Goal: Task Accomplishment & Management: Manage account settings

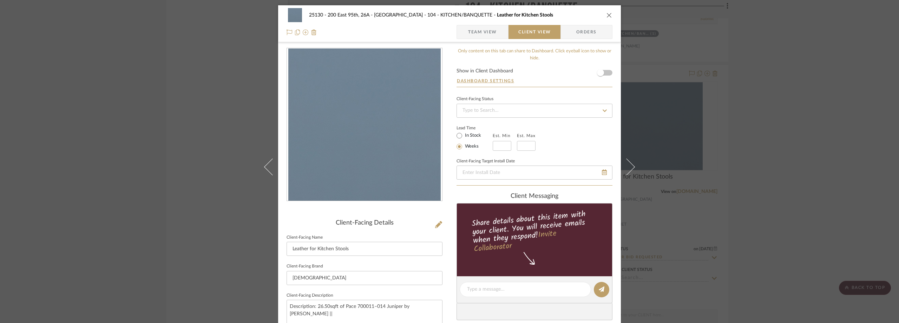
scroll to position [45, 0]
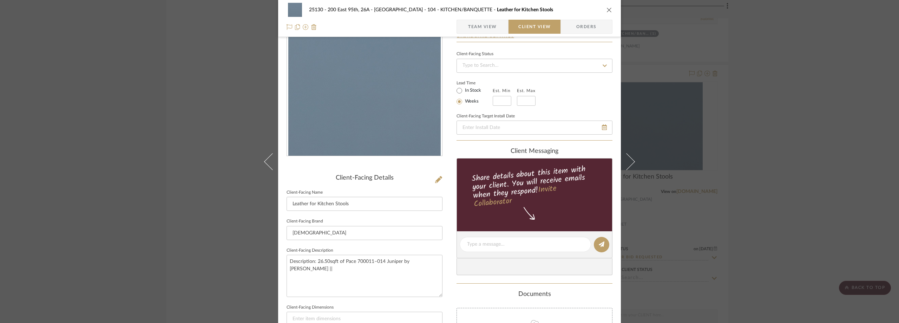
click at [195, 79] on div "25130 - 200 East 95th, 26A - Kosheleva 104 - KITCHEN/BANQUETTE Leather for Kitc…" at bounding box center [449, 161] width 899 height 323
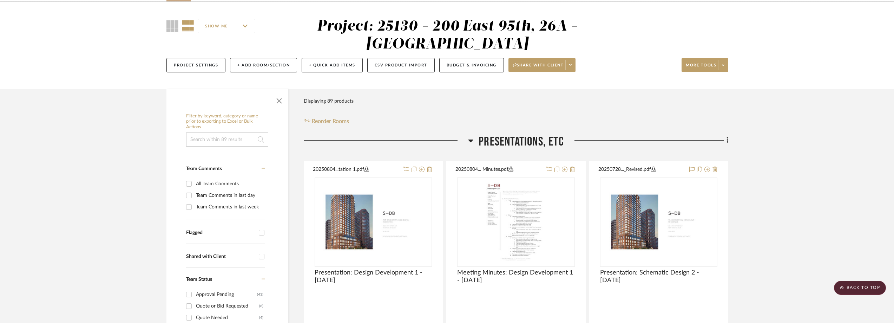
scroll to position [0, 0]
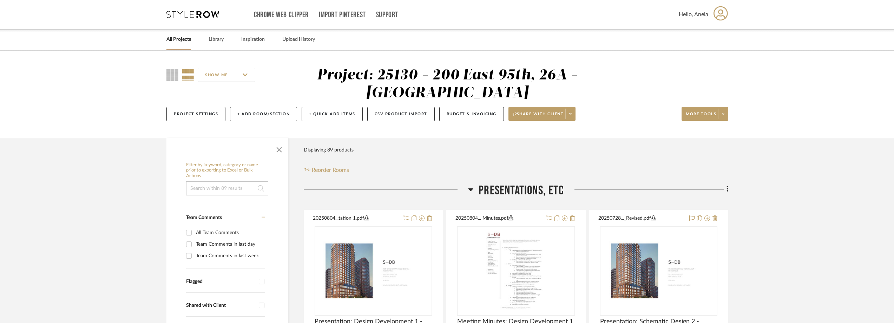
click at [184, 17] on icon at bounding box center [192, 14] width 53 height 7
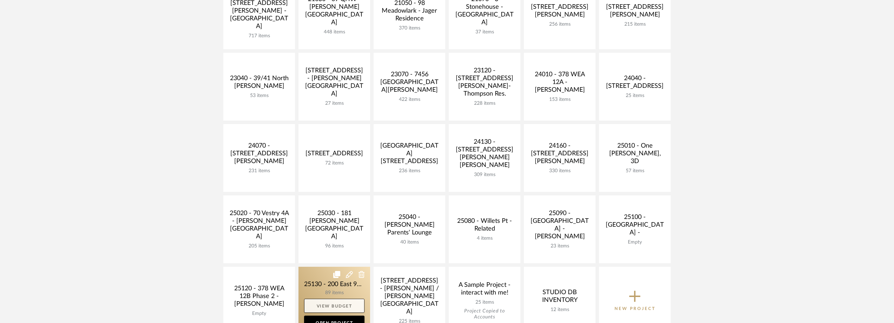
scroll to position [176, 0]
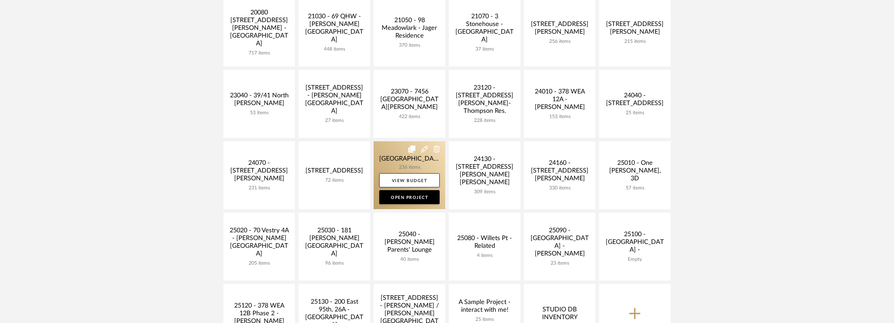
click at [392, 156] on link at bounding box center [410, 175] width 72 height 68
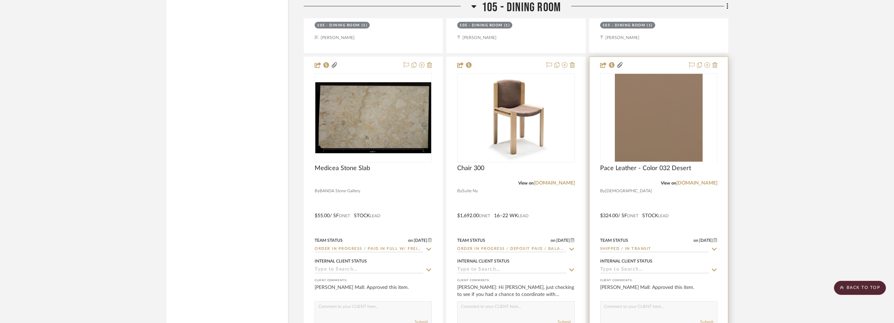
scroll to position [5091, 0]
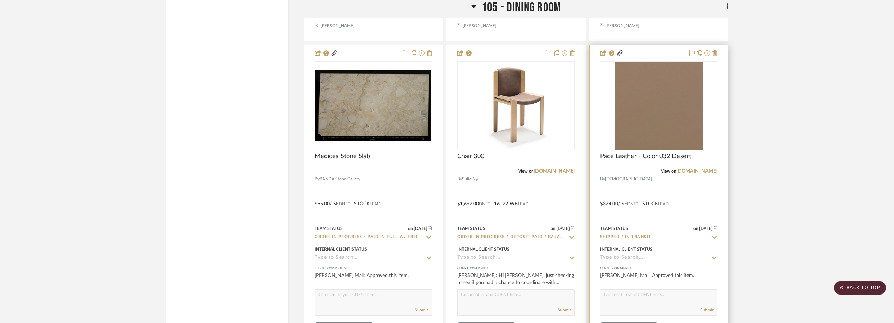
click at [715, 236] on icon at bounding box center [714, 237] width 6 height 6
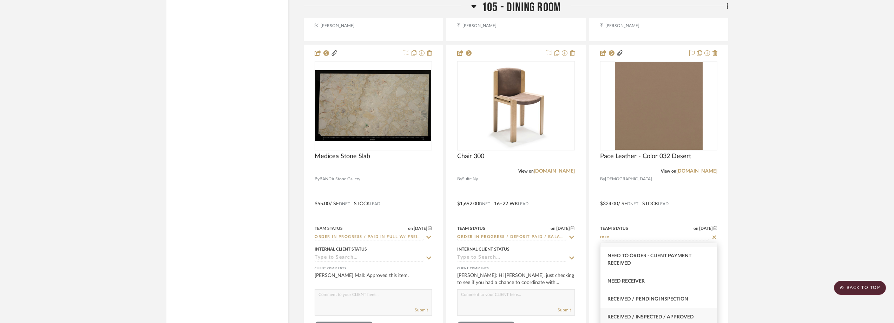
scroll to position [35, 0]
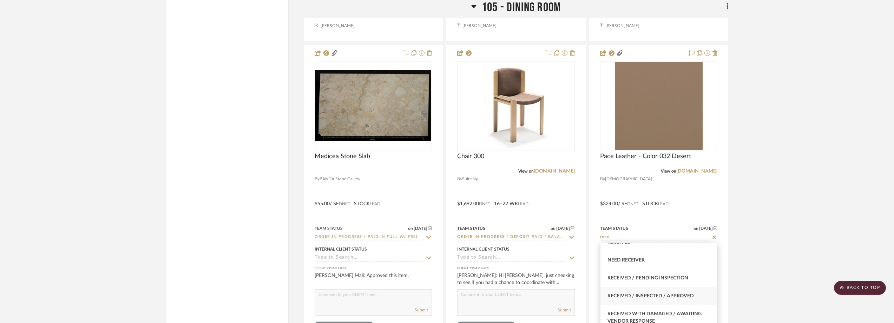
type input "rece"
click at [681, 289] on div "Received / Inspected / Approved" at bounding box center [658, 296] width 117 height 18
type input "[DATE]"
type input "Received / Inspected / Approved"
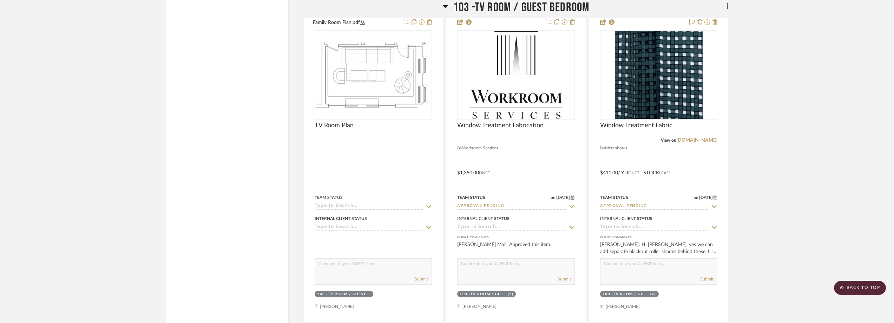
scroll to position [0, 0]
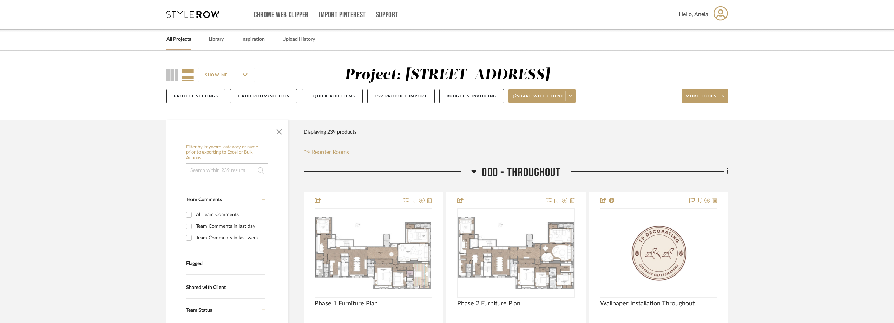
click at [202, 16] on icon at bounding box center [192, 14] width 53 height 7
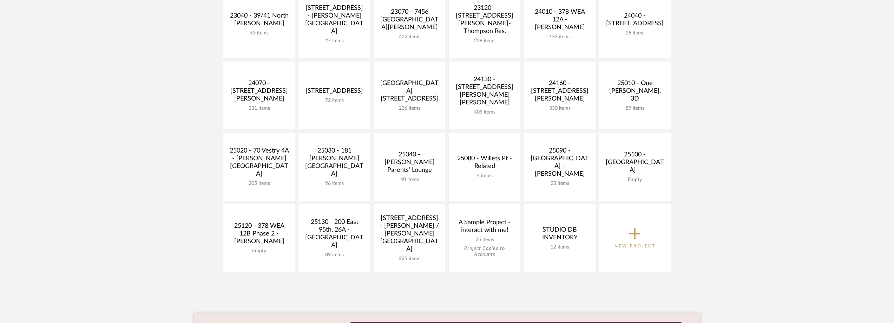
scroll to position [281, 0]
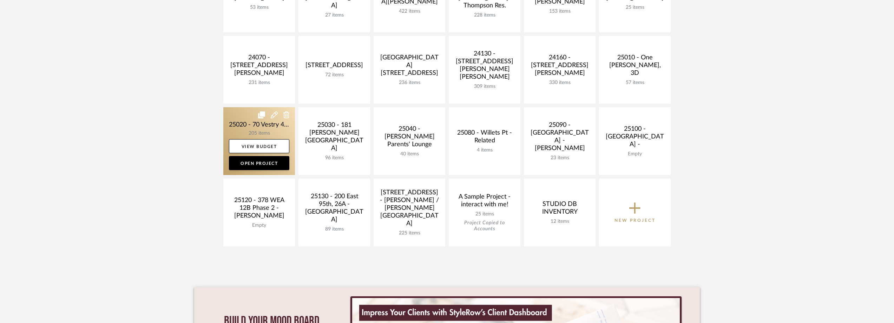
click at [251, 131] on link at bounding box center [259, 141] width 72 height 68
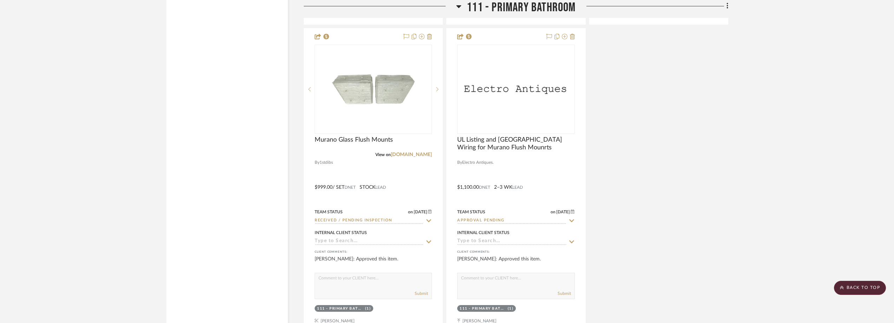
scroll to position [7743, 0]
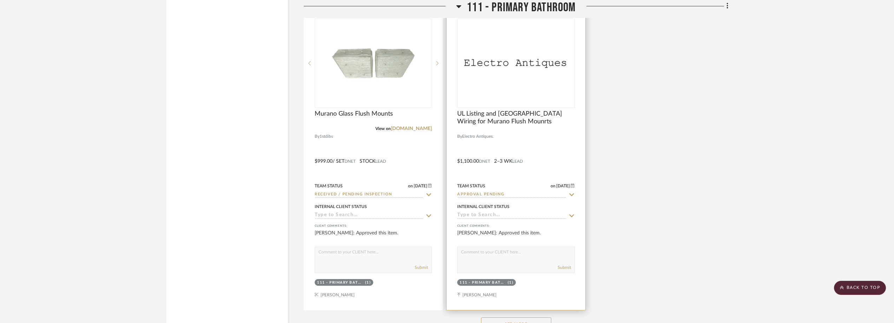
click at [494, 76] on div "0" at bounding box center [515, 63] width 117 height 88
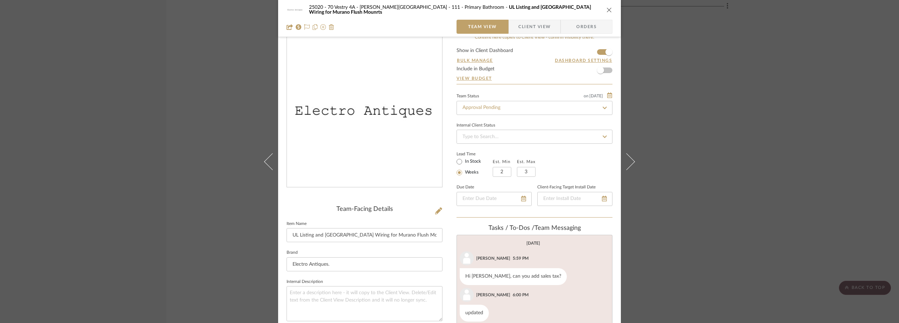
scroll to position [119, 0]
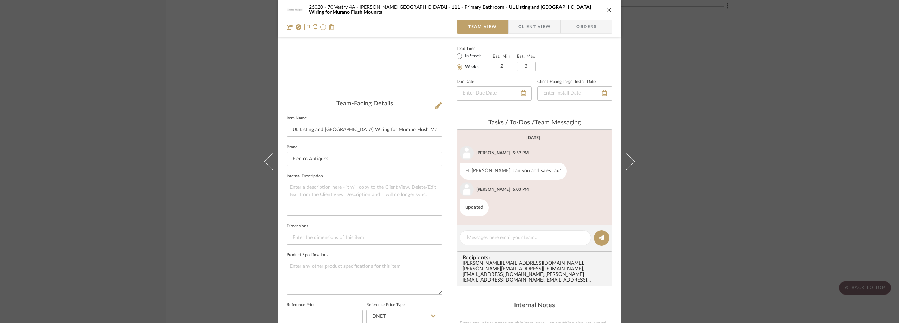
click at [525, 25] on span "Client View" at bounding box center [534, 27] width 32 height 14
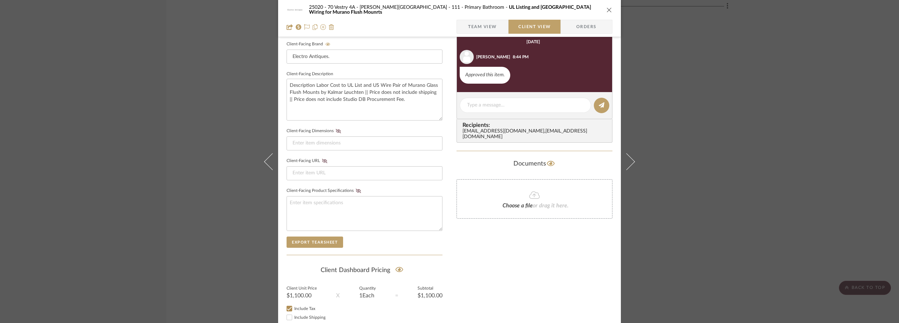
scroll to position [267, 0]
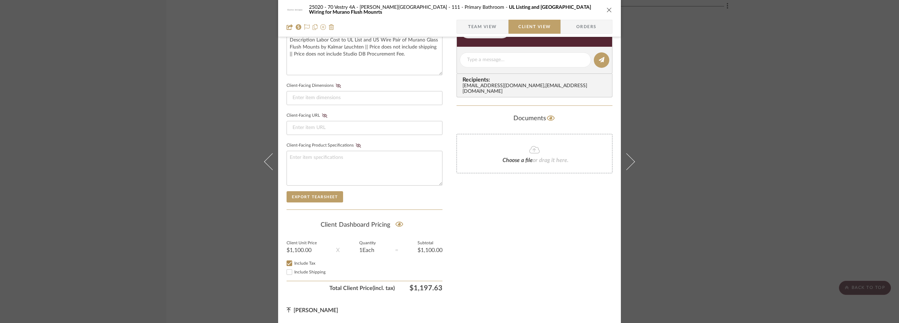
click at [486, 29] on span "Team View" at bounding box center [482, 27] width 29 height 14
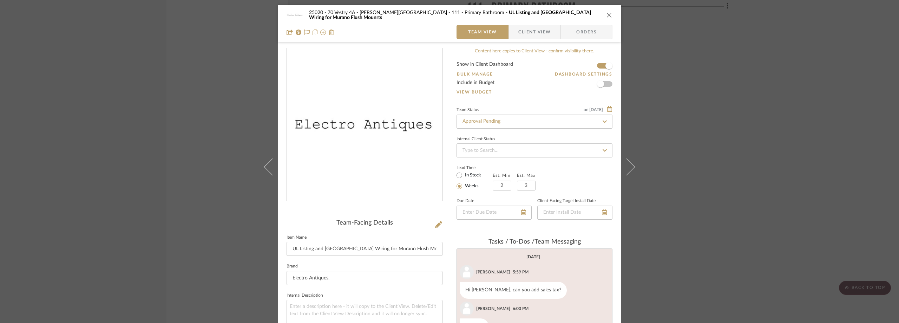
scroll to position [140, 0]
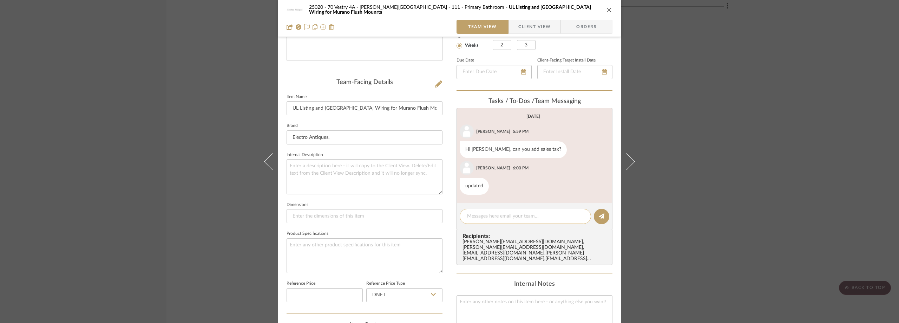
click at [492, 214] on textarea at bounding box center [525, 215] width 117 height 7
click at [496, 215] on textarea at bounding box center [525, 215] width 117 height 7
click at [510, 32] on span "button" at bounding box center [513, 27] width 9 height 14
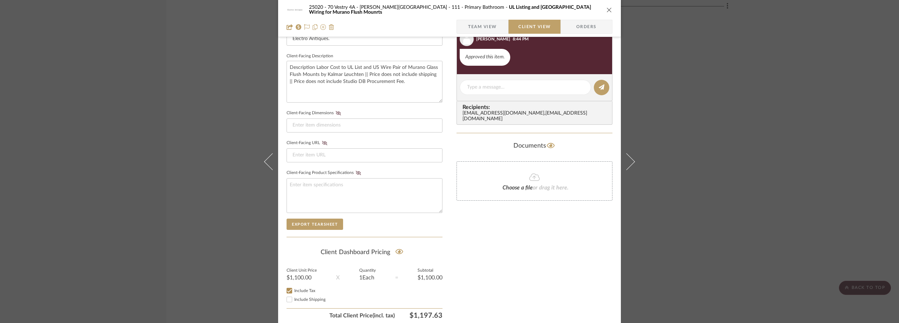
scroll to position [267, 0]
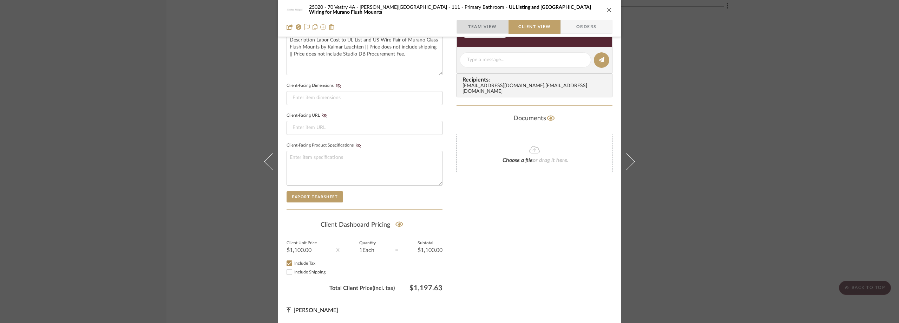
click at [472, 23] on span "Team View" at bounding box center [482, 27] width 29 height 14
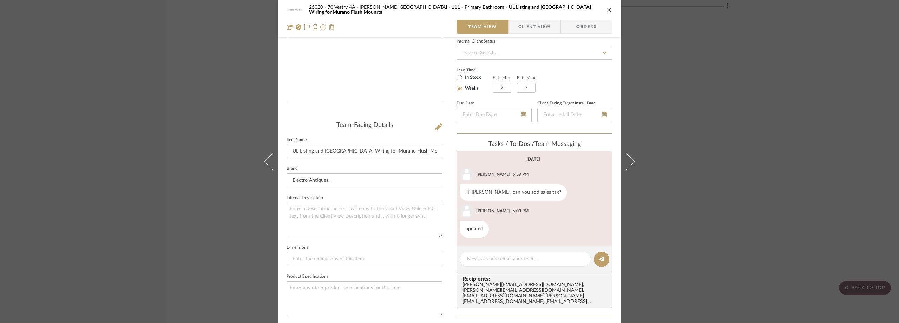
scroll to position [92, 0]
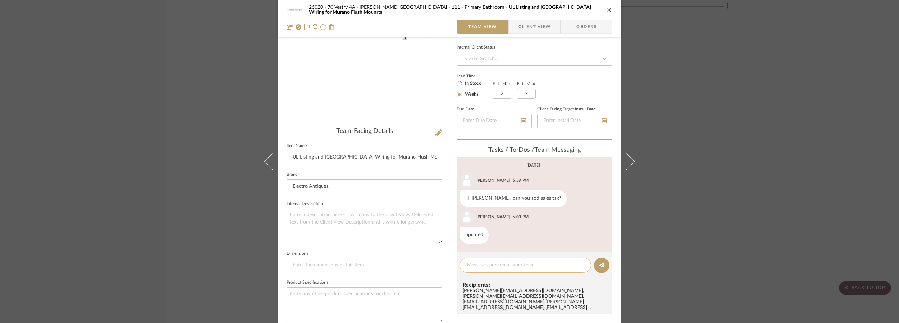
click at [476, 271] on div at bounding box center [525, 264] width 131 height 15
click at [479, 266] on textarea at bounding box center [525, 264] width 117 height 7
type textarea "H"
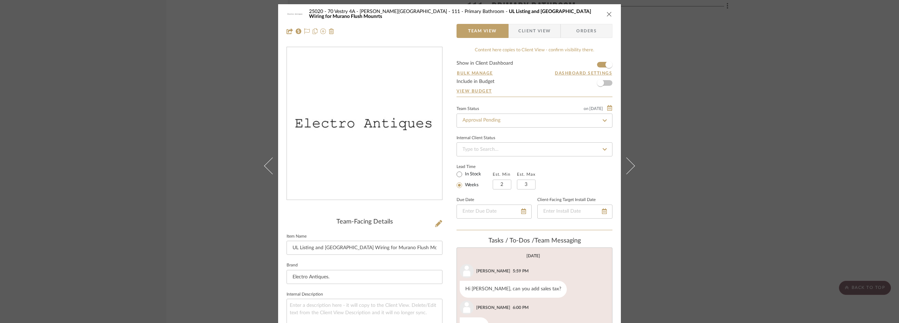
scroll to position [0, 0]
click at [88, 154] on div "25020 - 70 Vestry 4A - [PERSON_NAME][GEOGRAPHIC_DATA] 111 - Primary Bathroom UL…" at bounding box center [449, 161] width 899 height 323
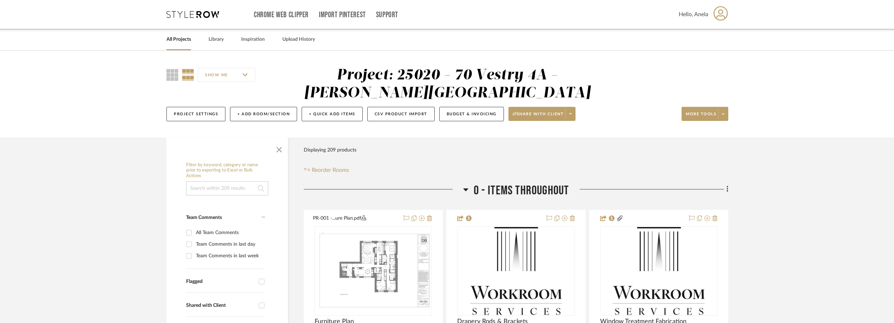
click at [185, 15] on icon at bounding box center [192, 14] width 53 height 7
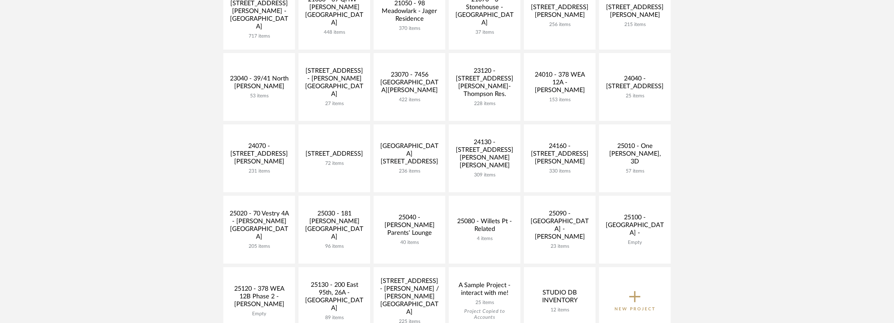
scroll to position [211, 0]
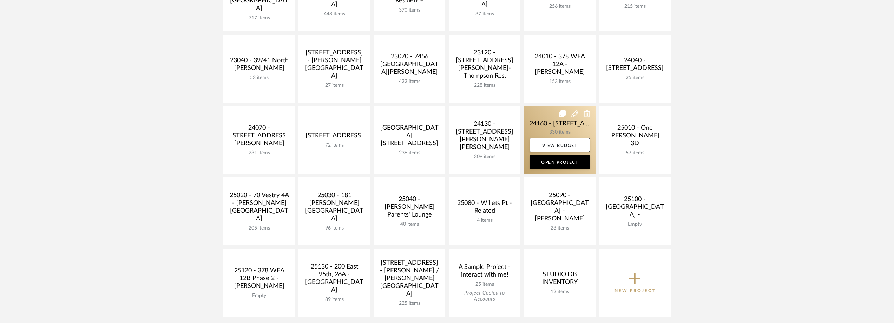
click at [535, 119] on link at bounding box center [560, 140] width 72 height 68
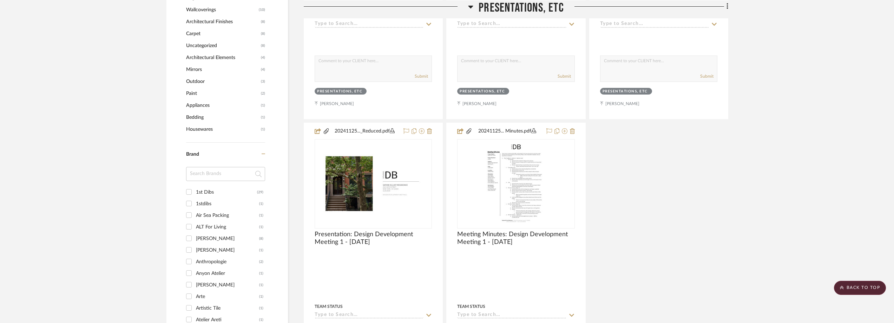
scroll to position [808, 0]
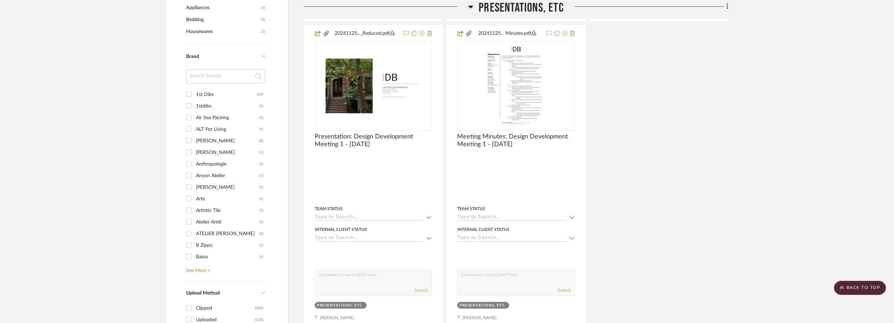
click at [198, 79] on input at bounding box center [225, 76] width 79 height 14
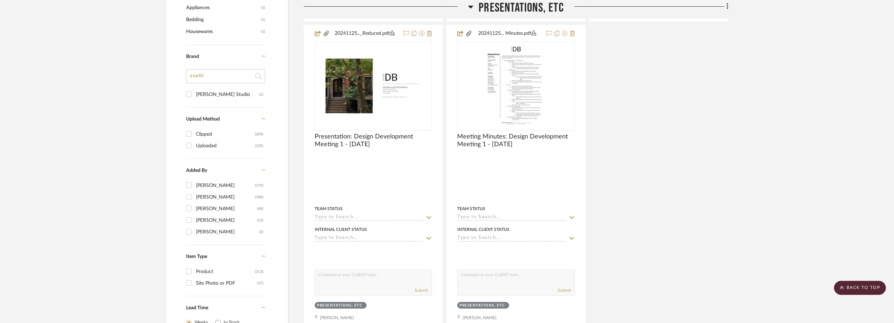
type input "snelli"
click at [219, 97] on div "[PERSON_NAME] Studio" at bounding box center [227, 94] width 63 height 11
click at [195, 97] on input "[PERSON_NAME] Studio (1)" at bounding box center [188, 93] width 11 height 11
checkbox input "true"
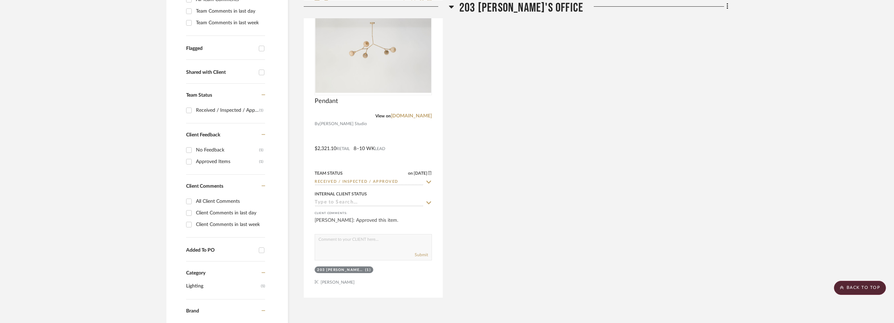
scroll to position [223, 0]
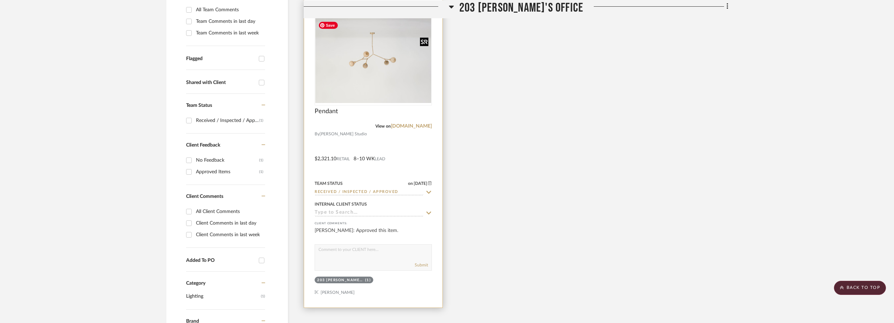
click at [401, 46] on img "0" at bounding box center [373, 60] width 116 height 85
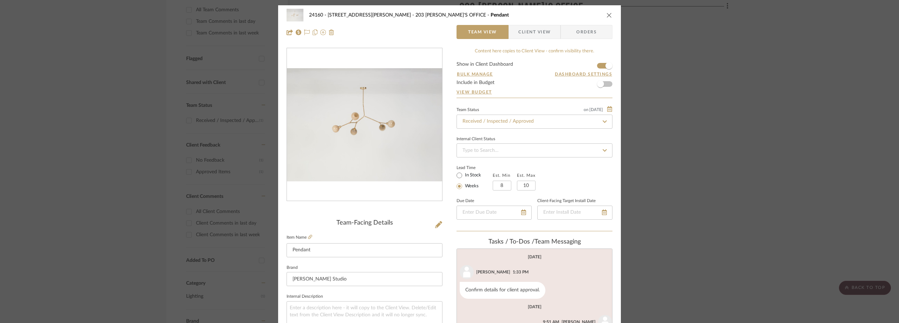
scroll to position [24, 0]
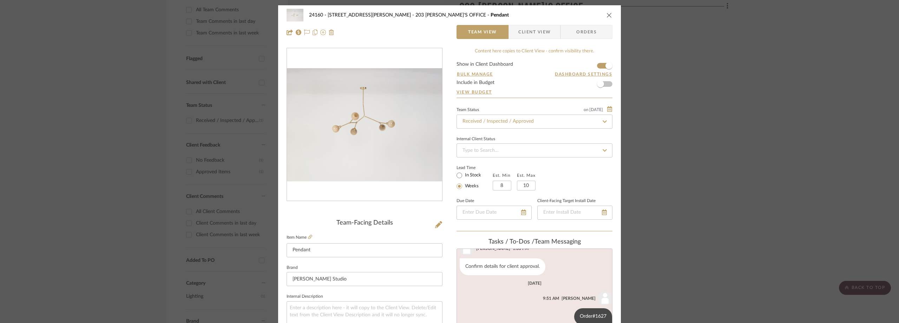
drag, startPoint x: 530, startPoint y: 36, endPoint x: 524, endPoint y: 39, distance: 6.9
click at [530, 36] on span "Client View" at bounding box center [534, 32] width 32 height 14
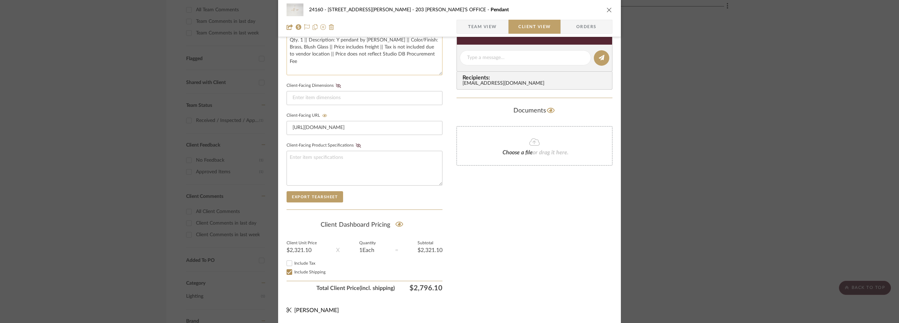
scroll to position [57, 0]
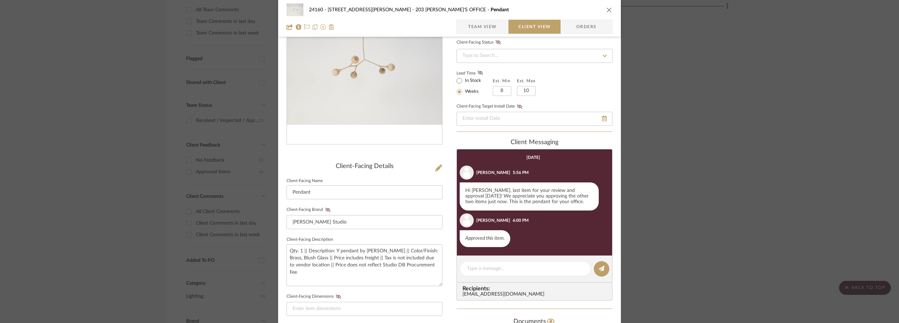
click at [679, 150] on div "24160 - [STREET_ADDRESS] - [PERSON_NAME] 203 [PERSON_NAME]'S OFFICE Pendant Tea…" at bounding box center [449, 161] width 899 height 323
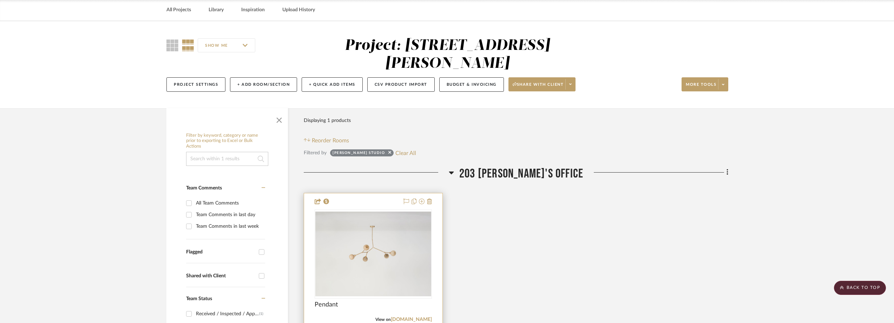
scroll to position [0, 0]
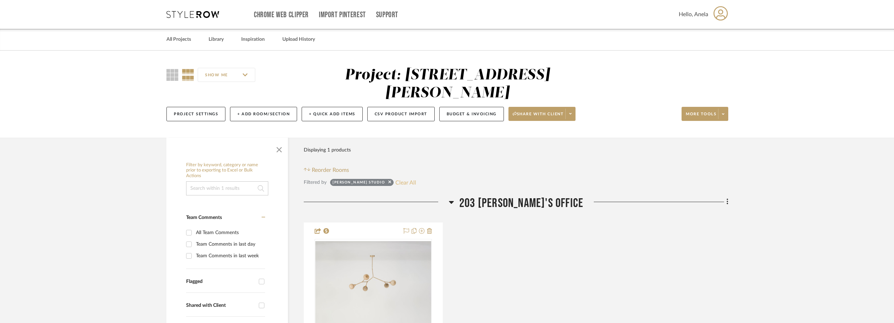
click at [395, 181] on button "Clear All" at bounding box center [405, 182] width 21 height 9
checkbox input "false"
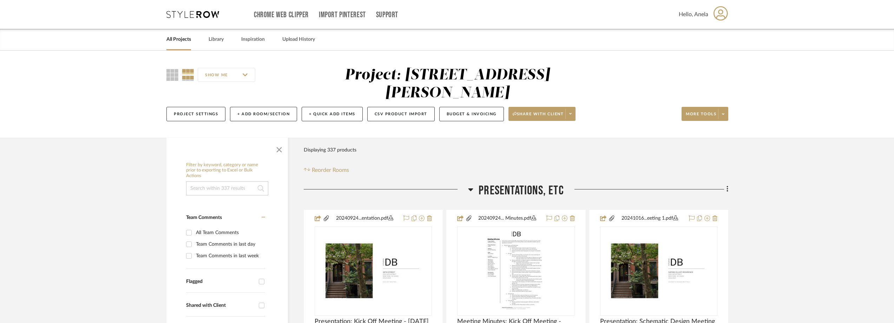
click at [175, 12] on icon at bounding box center [192, 14] width 53 height 7
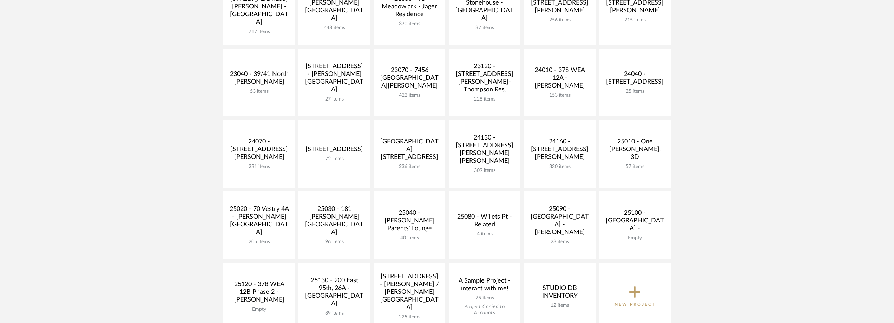
scroll to position [176, 0]
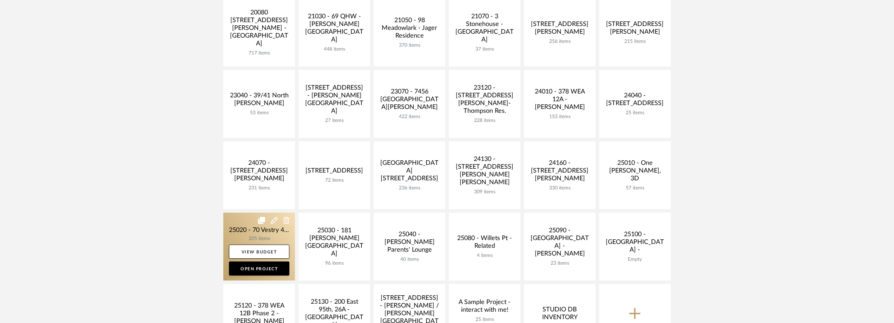
click at [236, 223] on link at bounding box center [259, 246] width 72 height 68
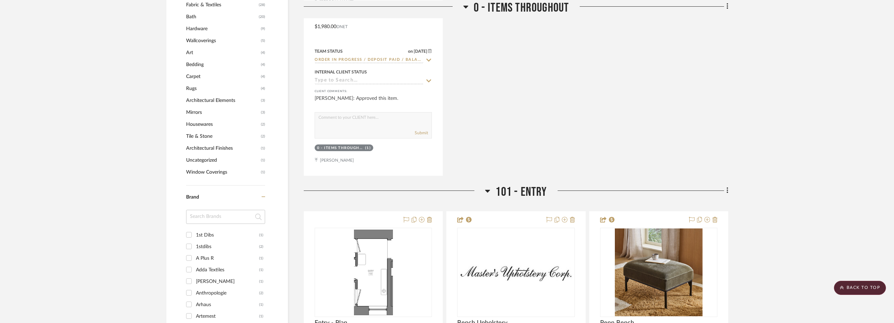
scroll to position [667, 0]
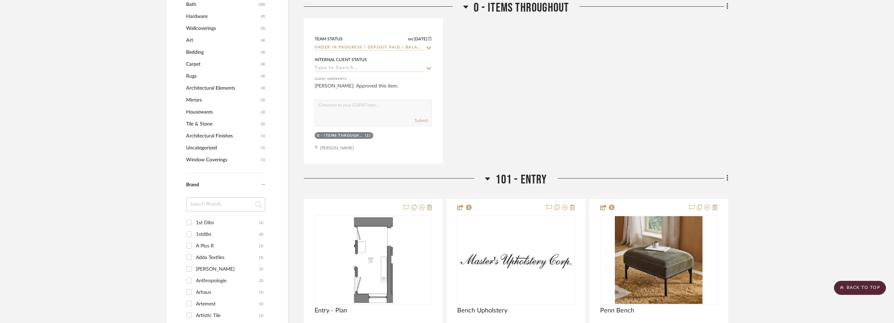
click at [199, 208] on input at bounding box center [225, 204] width 79 height 14
type input "oi"
click at [206, 220] on div "Oisoioi" at bounding box center [227, 222] width 63 height 11
click at [195, 220] on input "Oisoioi (1)" at bounding box center [188, 222] width 11 height 11
checkbox input "true"
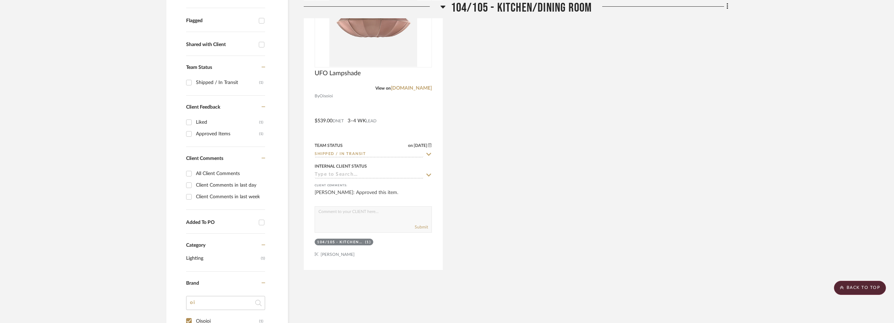
scroll to position [258, 0]
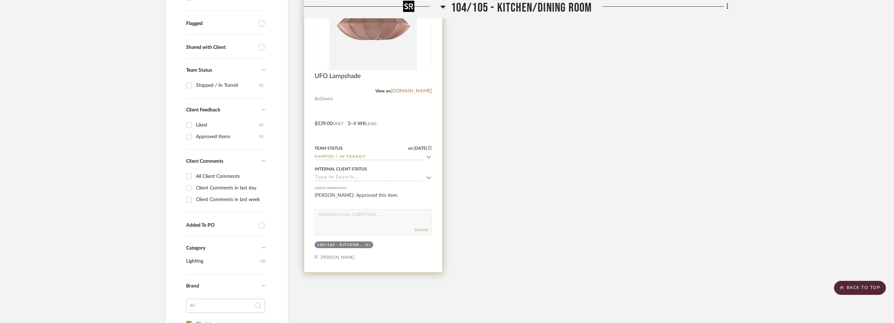
click at [0, 0] on img at bounding box center [0, 0] width 0 height 0
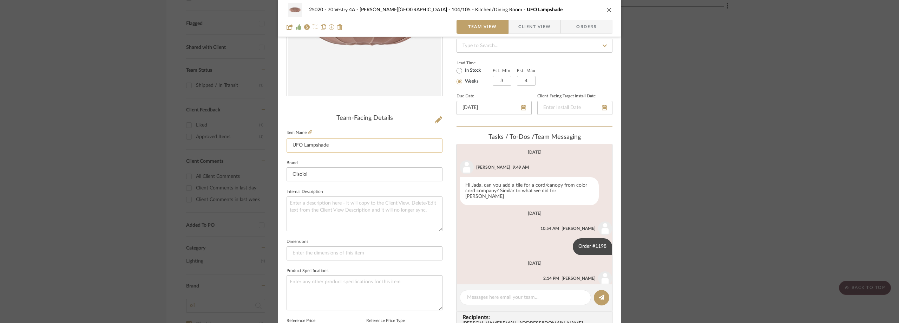
scroll to position [24, 0]
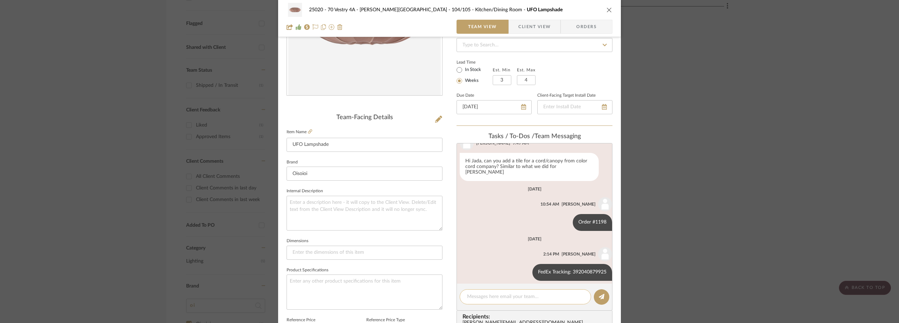
click at [483, 296] on textarea at bounding box center [525, 296] width 117 height 7
paste textarea "[DATE] Estimated between 11:00 AM - 1:00 PM"
click at [467, 296] on textarea "[DATE] Estimated between 11:00 AM - 1:00 PM" at bounding box center [525, 304] width 117 height 22
type textarea "Arriving [DATE] Estimated between 11:00 AM - 1:00 PM"
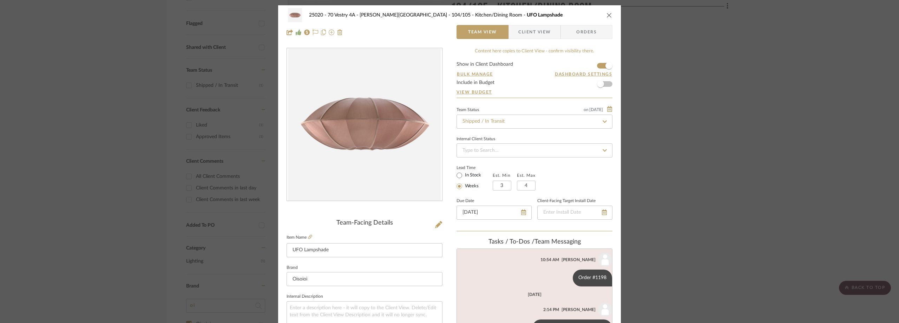
click at [136, 138] on div "25020 - 70 Vestry 4A - [PERSON_NAME] 104/105 - Kitchen/Dining Room UFO Lampshad…" at bounding box center [449, 161] width 899 height 323
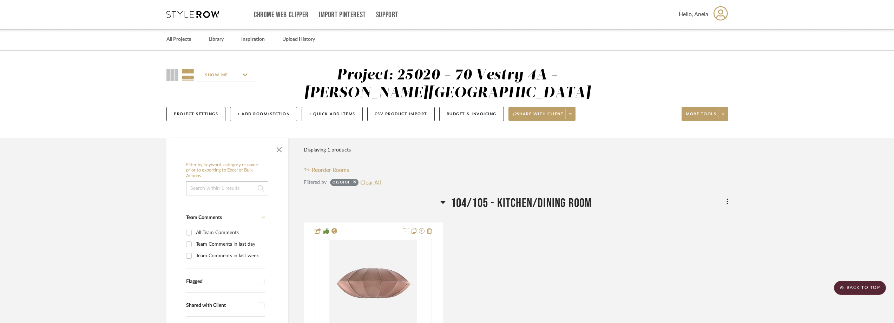
click at [180, 14] on icon at bounding box center [192, 14] width 53 height 7
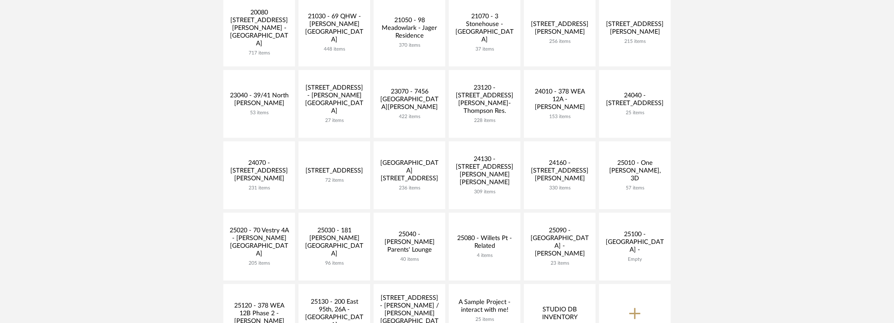
scroll to position [211, 0]
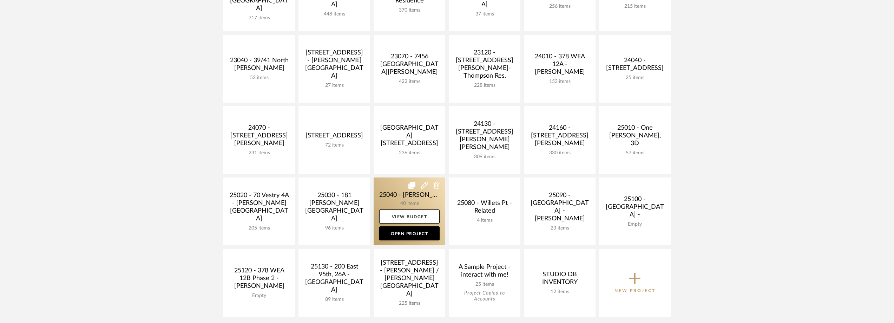
click at [383, 197] on link at bounding box center [410, 211] width 72 height 68
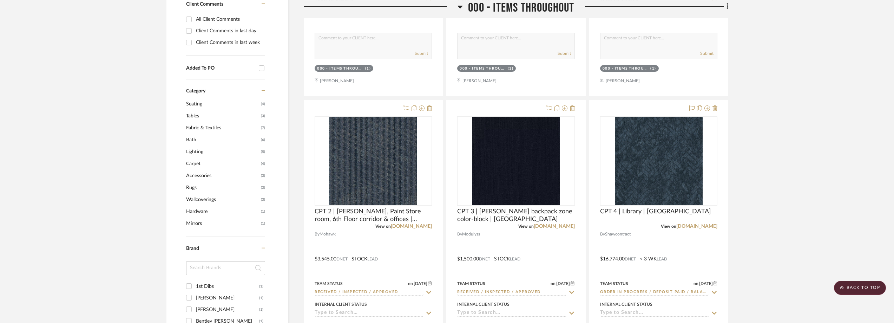
scroll to position [597, 0]
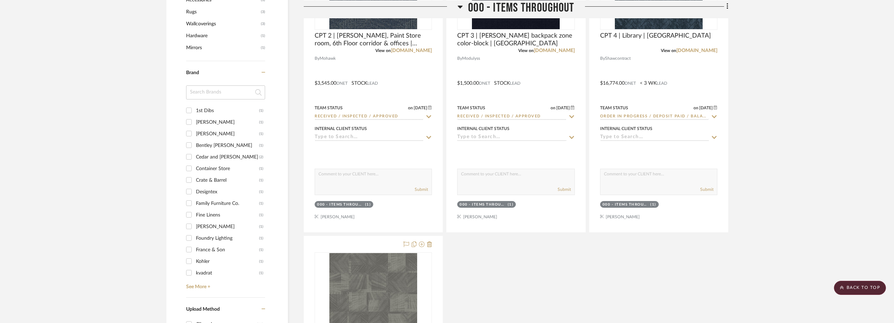
click at [232, 96] on input at bounding box center [225, 92] width 79 height 14
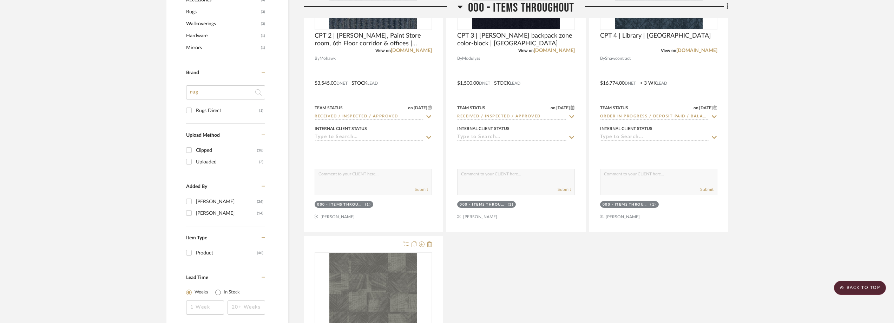
type input "rug"
click at [223, 107] on div "Rugs Direct" at bounding box center [227, 110] width 63 height 11
click at [195, 107] on input "Rugs Direct (1)" at bounding box center [188, 110] width 11 height 11
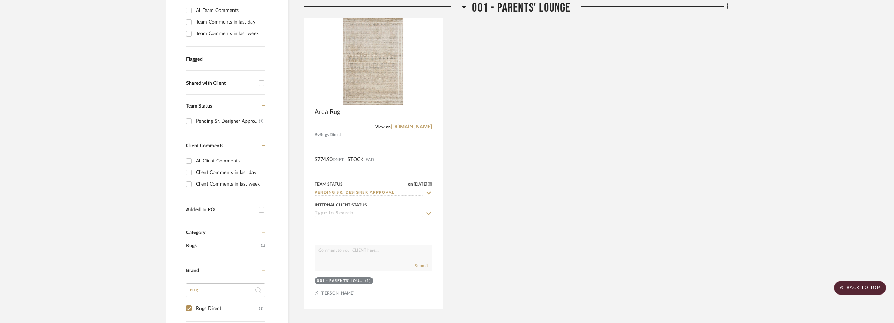
scroll to position [210, 0]
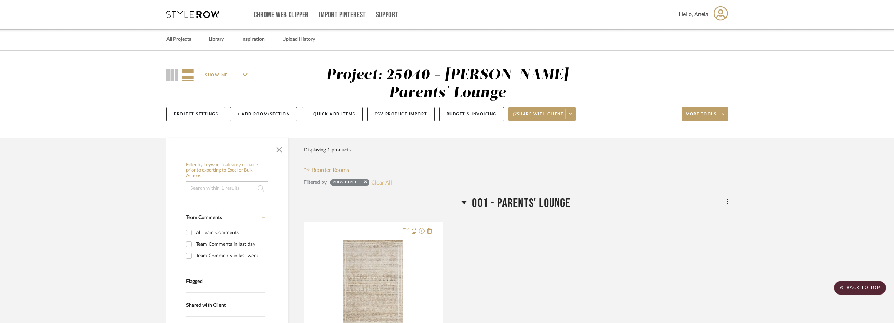
click at [385, 181] on button "Clear All" at bounding box center [381, 182] width 21 height 9
checkbox input "false"
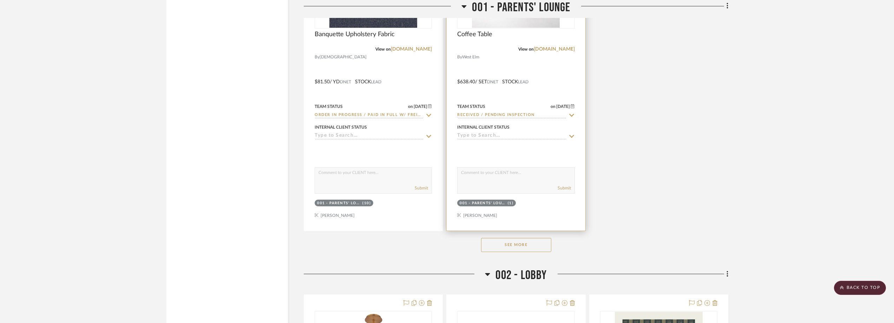
scroll to position [2001, 0]
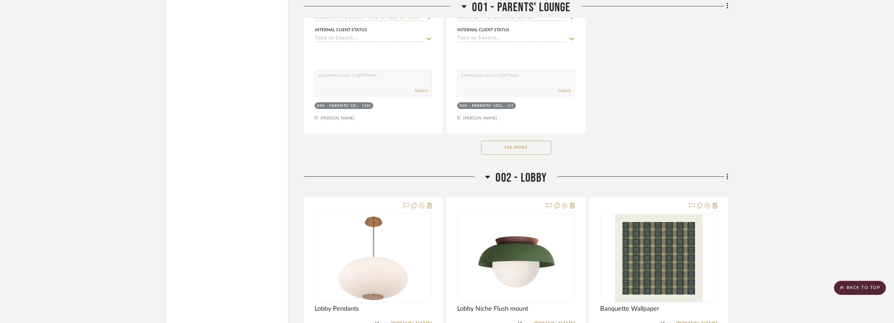
click at [511, 151] on button "See More" at bounding box center [516, 147] width 70 height 14
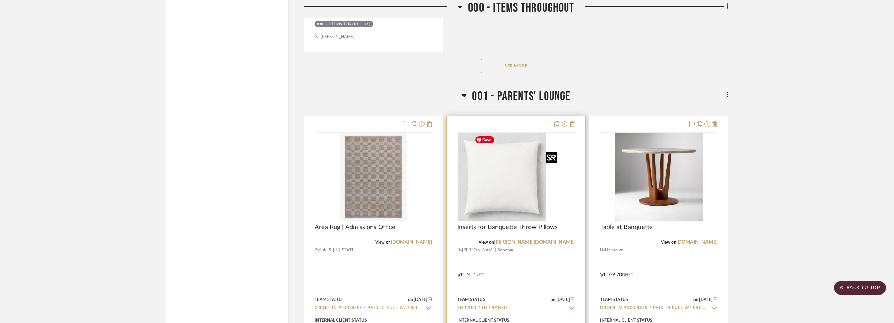
scroll to position [1194, 0]
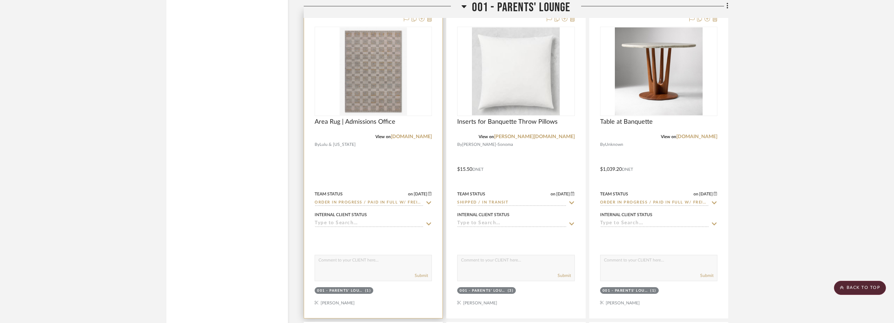
click at [429, 204] on icon at bounding box center [429, 202] width 5 height 3
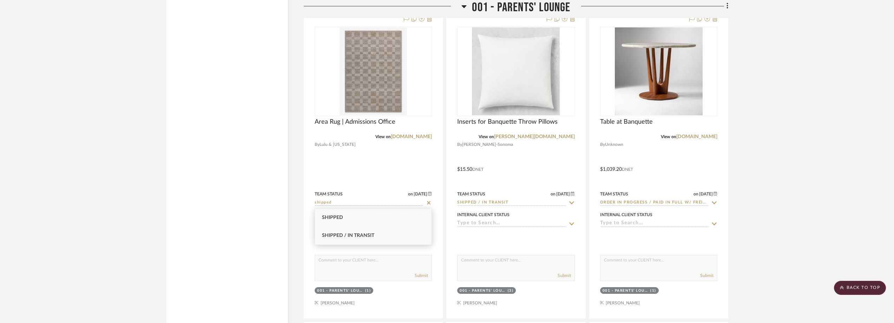
type input "shipped"
click at [397, 231] on div "Shipped / In Transit" at bounding box center [373, 235] width 117 height 18
type input "[DATE]"
type input "Shipped / In Transit"
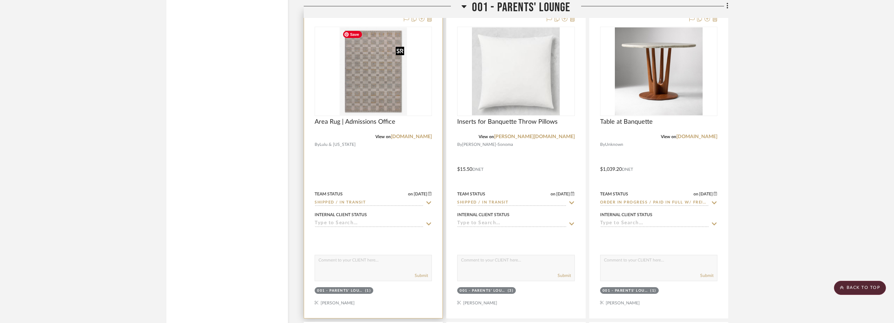
click at [0, 0] on img at bounding box center [0, 0] width 0 height 0
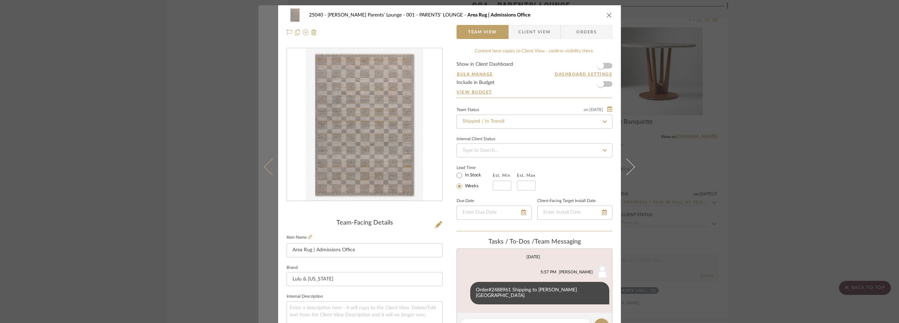
scroll to position [211, 0]
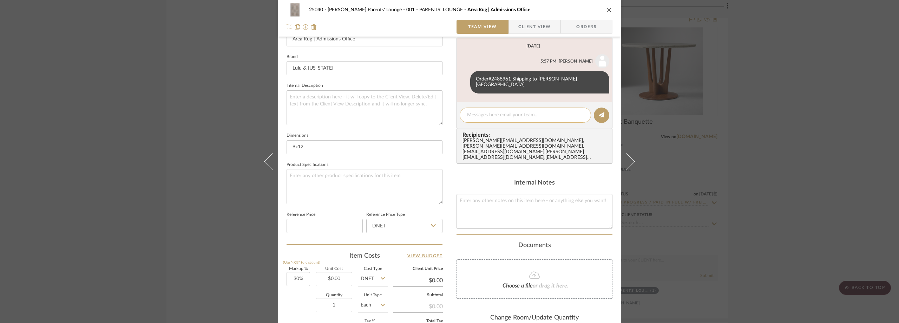
click at [475, 111] on textarea at bounding box center [525, 114] width 117 height 7
paste textarea "883537975057"
type textarea "FedEx Tracking:883537975057"
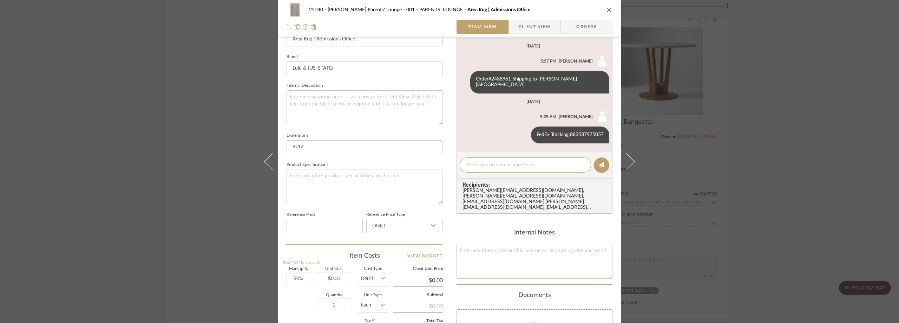
click at [54, 61] on div "25040 - [PERSON_NAME] Parents' Lounge 001 - PARENTS' LOUNGE Area Rug | Admissio…" at bounding box center [449, 161] width 899 height 323
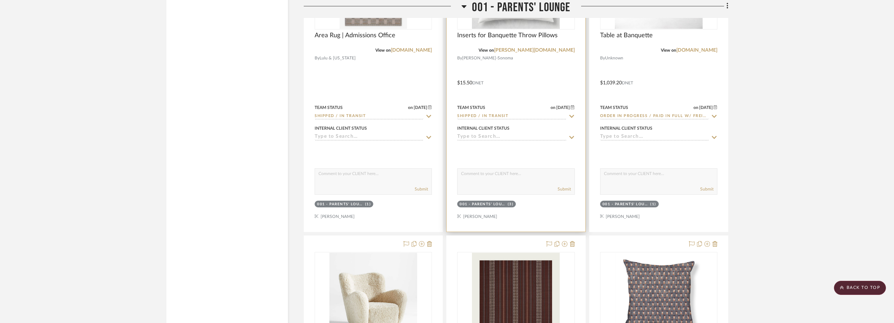
scroll to position [1229, 0]
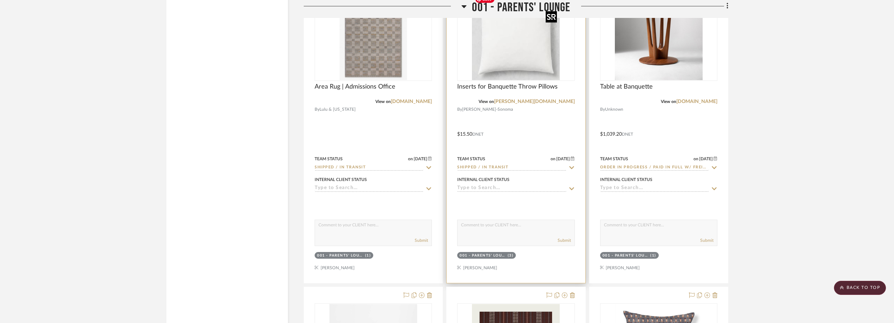
click at [492, 58] on img "0" at bounding box center [516, 36] width 88 height 88
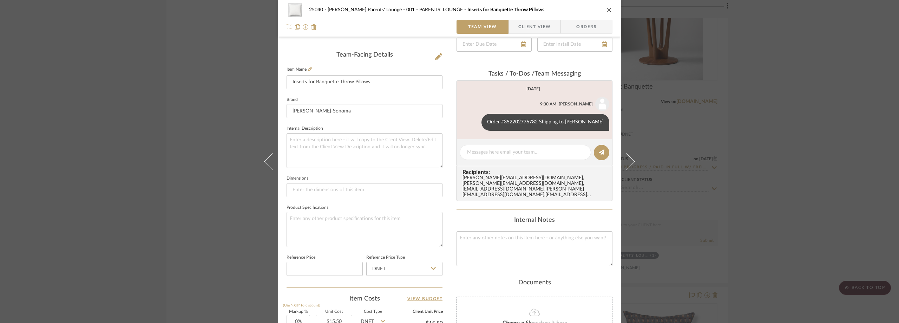
scroll to position [176, 0]
